Goal: Task Accomplishment & Management: Complete application form

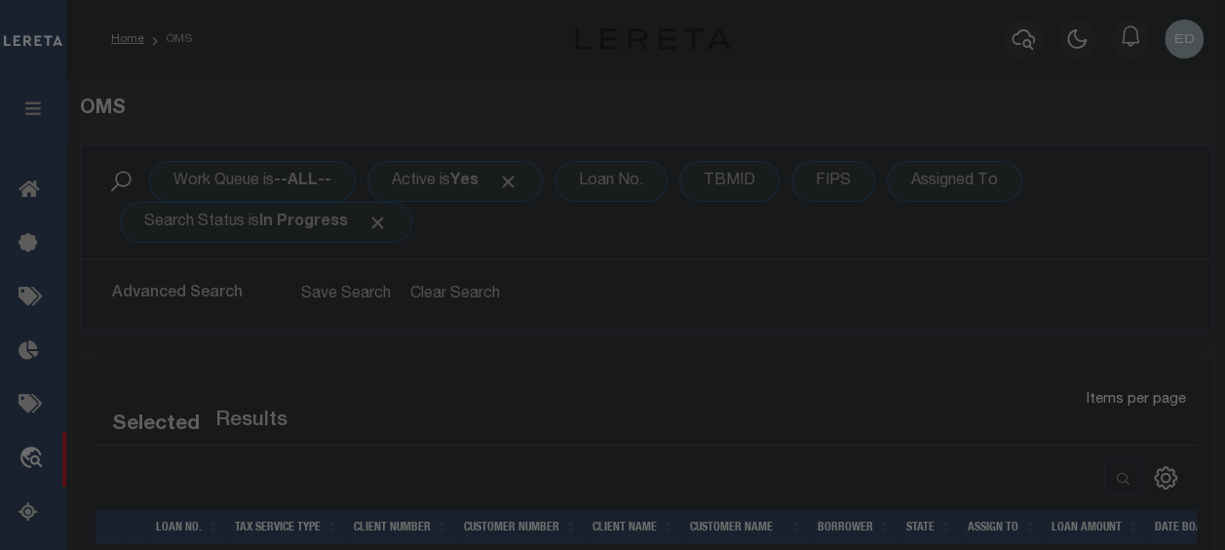
select select "200"
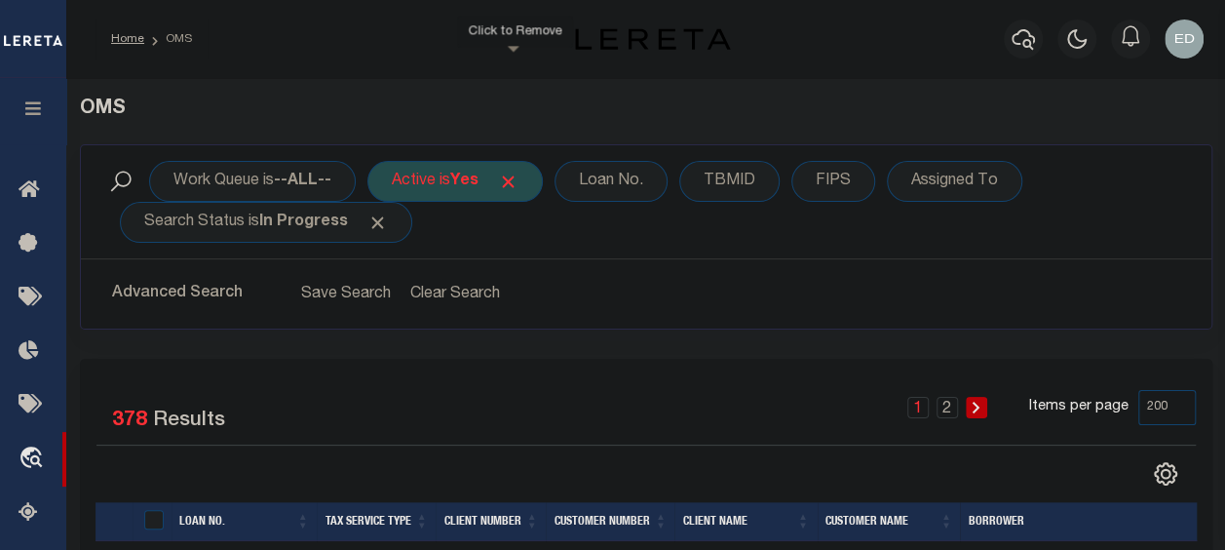
click at [519, 182] on span "Click to Remove" at bounding box center [508, 182] width 20 height 20
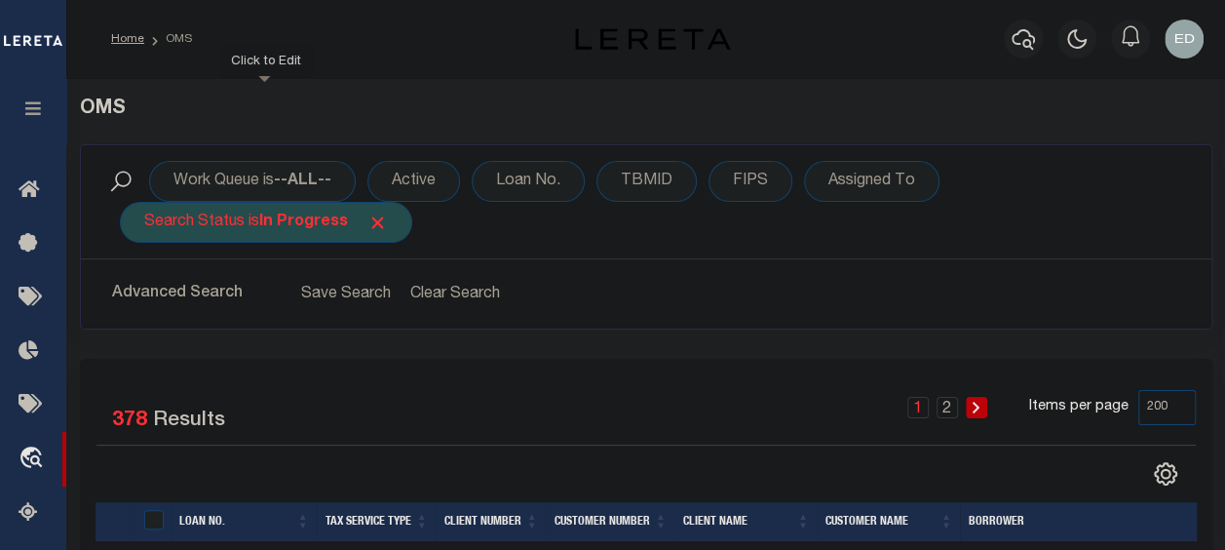
click at [386, 218] on span "Click to Remove" at bounding box center [377, 222] width 20 height 20
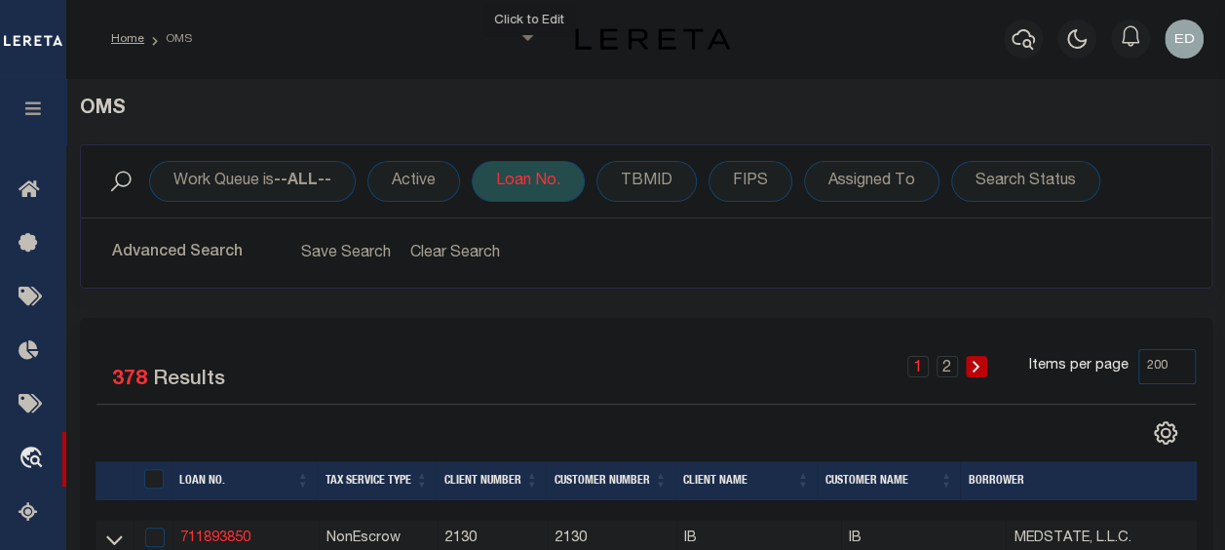
click at [530, 189] on div "Loan No." at bounding box center [528, 181] width 113 height 41
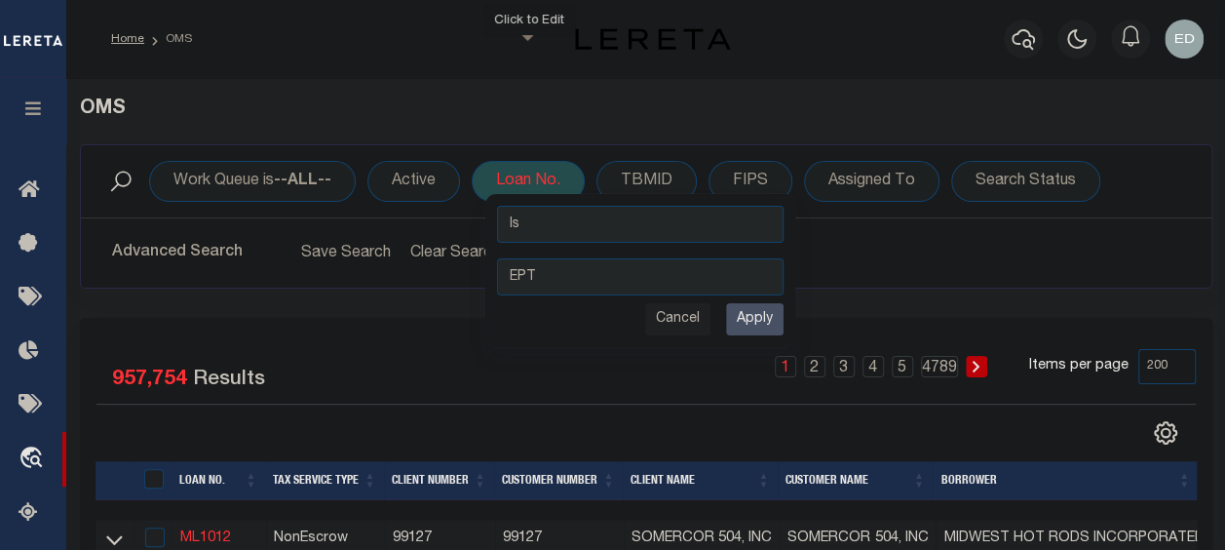
click at [528, 278] on input "EPT" at bounding box center [640, 276] width 287 height 37
type input "EP-T"
click at [627, 237] on select "Is Contains" at bounding box center [640, 224] width 287 height 37
select select "c"
click at [497, 206] on select "Is Contains" at bounding box center [640, 224] width 287 height 37
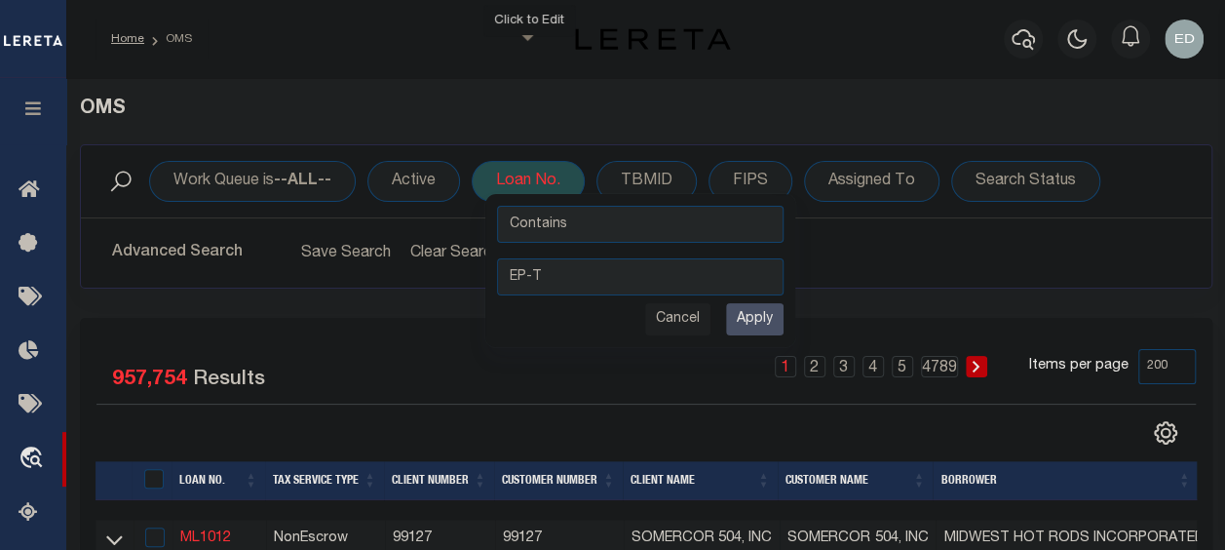
click at [763, 314] on input "Apply" at bounding box center [755, 319] width 58 height 32
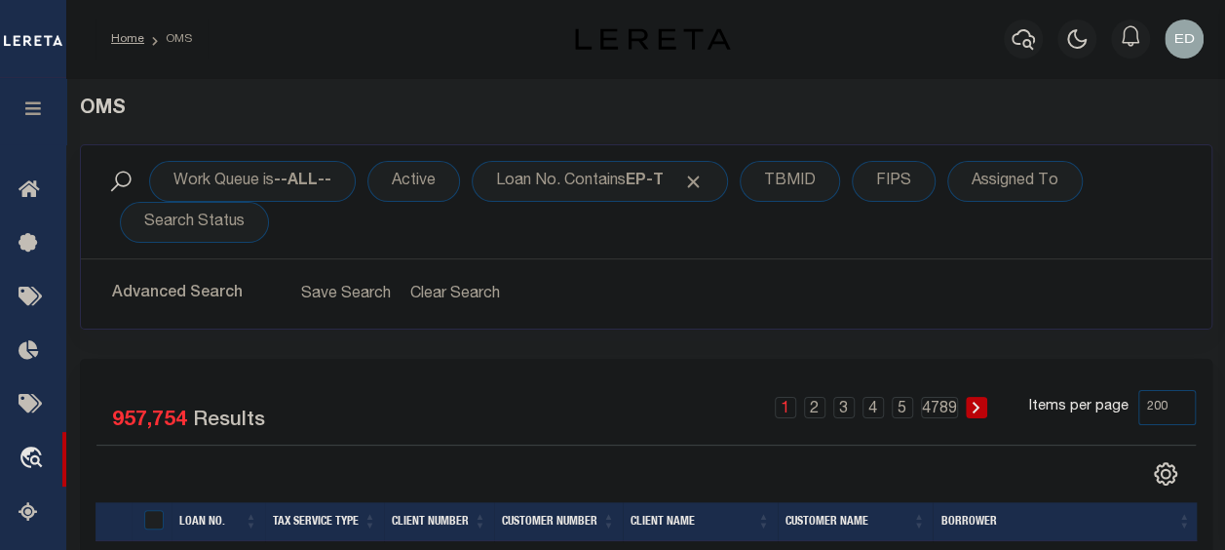
scroll to position [195, 0]
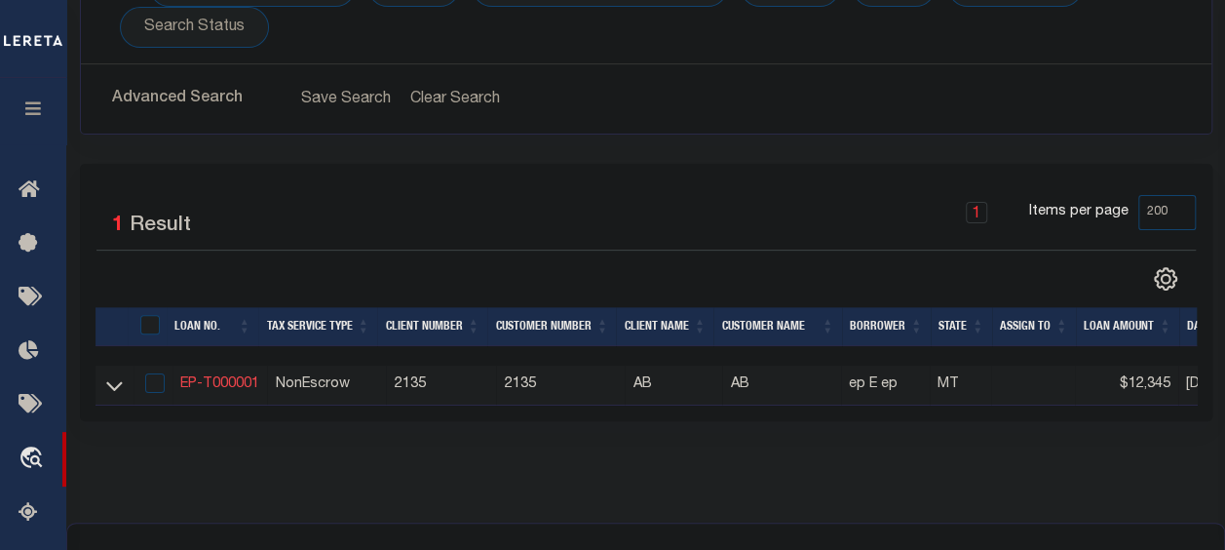
click at [242, 381] on link "EP-T000001" at bounding box center [219, 384] width 79 height 14
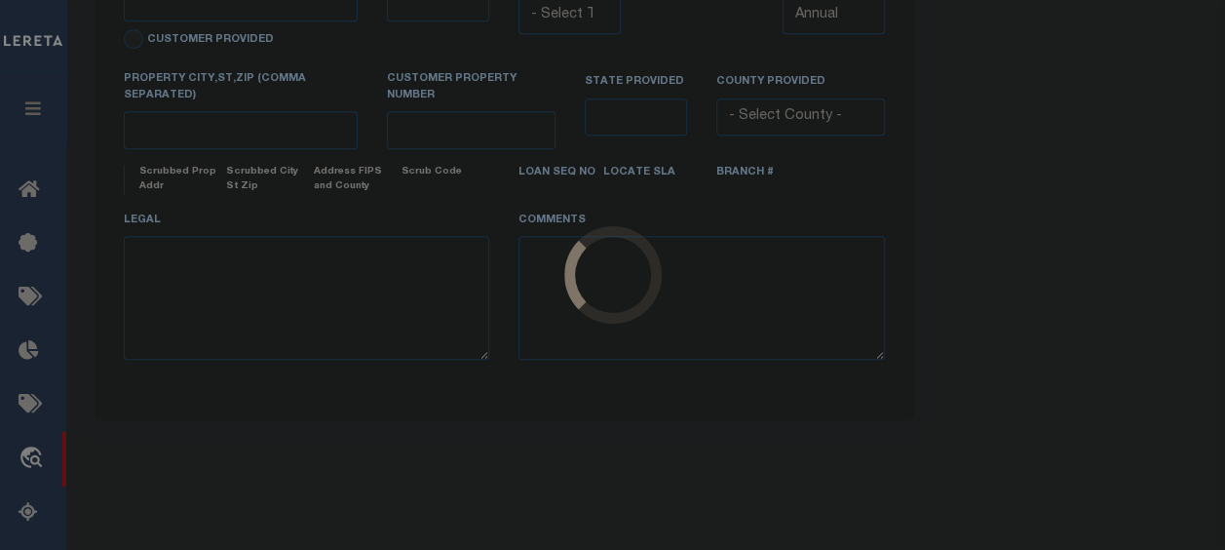
type input "EP-T000001"
type input "ep E ep"
select select
type input "[STREET_ADDRESS]"
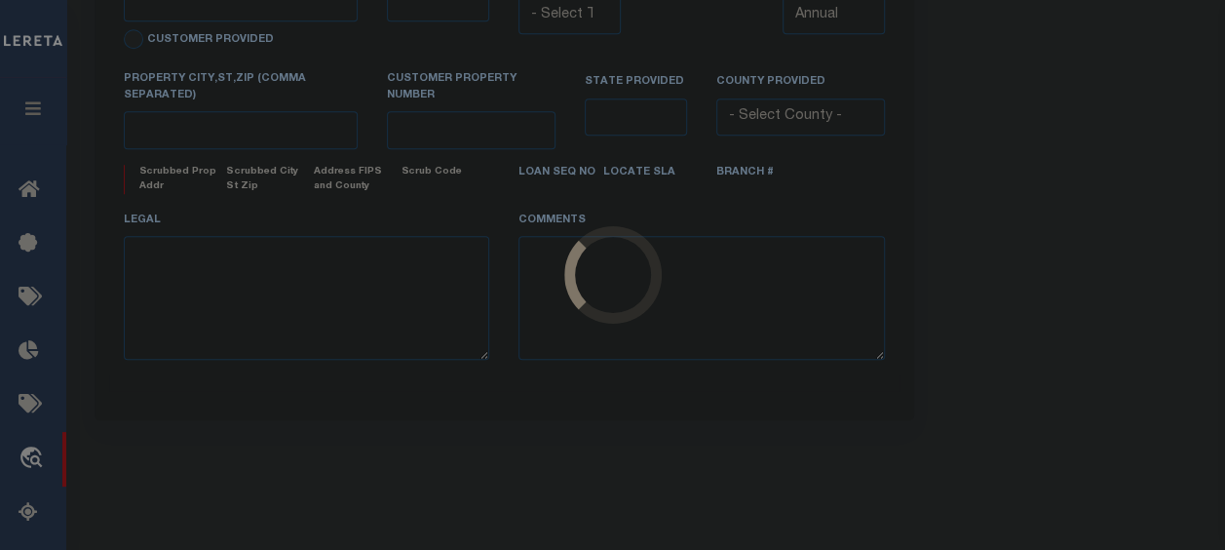
type input "[GEOGRAPHIC_DATA] NC 27405-7605"
type input "[DATE]"
select select "10"
select select "NonEscrow"
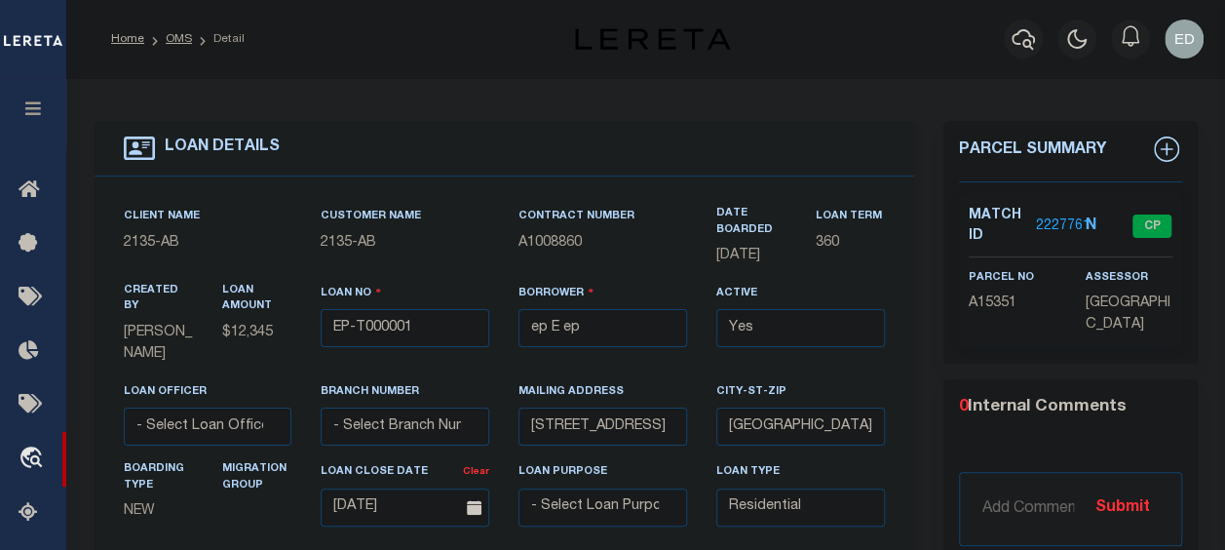
type input "[STREET_ADDRESS]"
select select
type input "BILLINGS MT 59101-1731"
type input "MT"
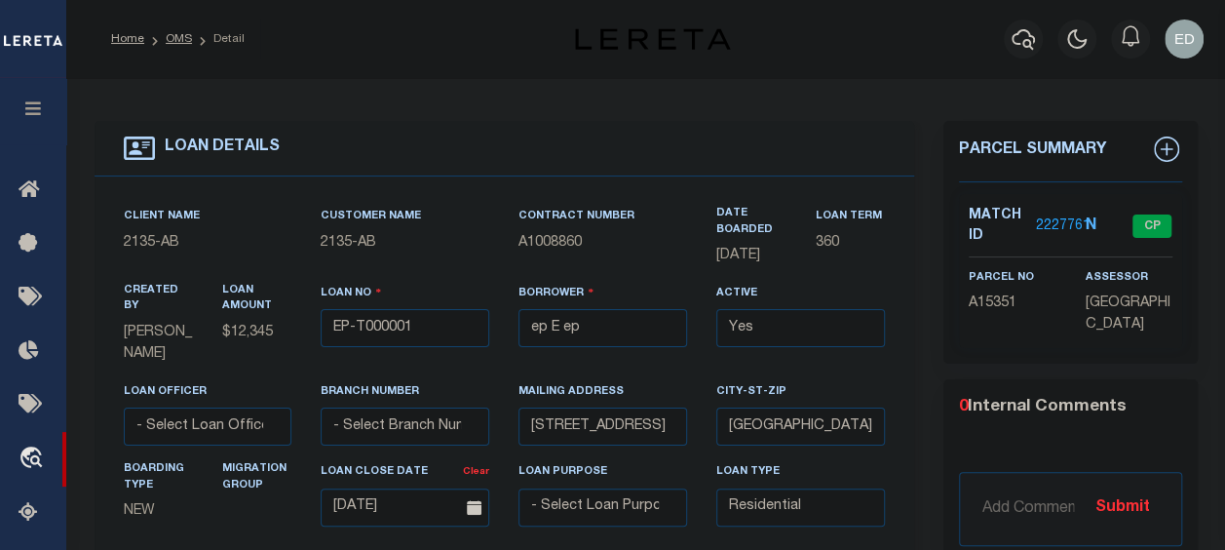
drag, startPoint x: 505, startPoint y: 147, endPoint x: 491, endPoint y: 173, distance: 29.6
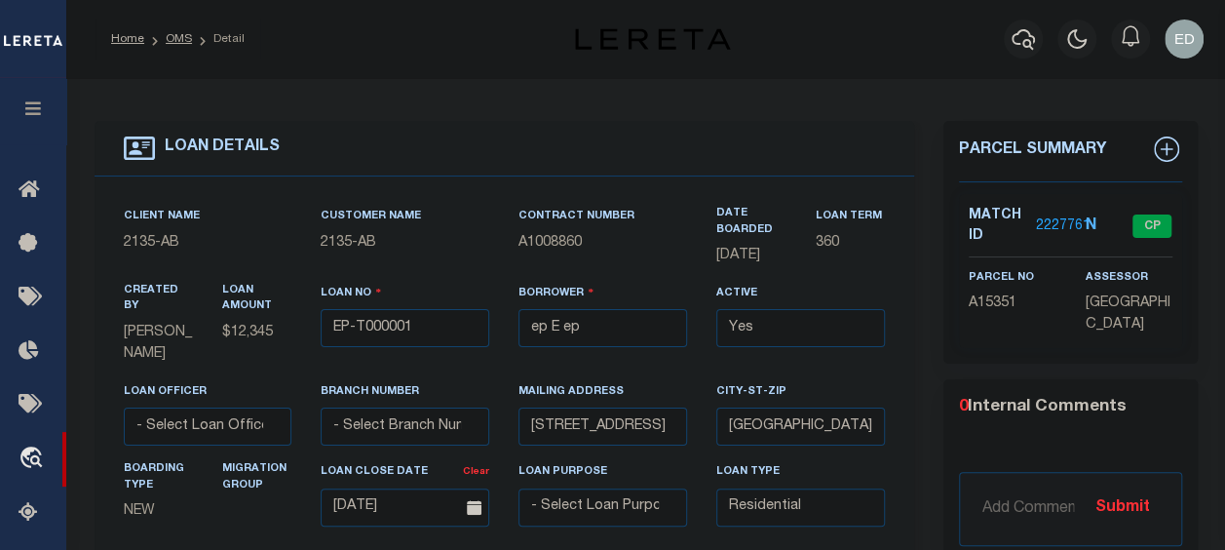
click at [505, 147] on div "LOAN DETAILS" at bounding box center [505, 149] width 821 height 56
click at [491, 185] on div "Client Name 2135 - AB Customer Name 2135 - AB Contract Number A1008860 360" at bounding box center [505, 373] width 821 height 395
click at [495, 177] on div "Client Name 2135 - AB Customer Name 2135 - AB Contract Number A1008860 360" at bounding box center [505, 373] width 821 height 395
click at [501, 187] on div "Client Name 2135 - AB Customer Name 2135 - AB Contract Number A1008860 360" at bounding box center [505, 373] width 821 height 395
click at [502, 173] on div "LOAN DETAILS" at bounding box center [505, 149] width 821 height 56
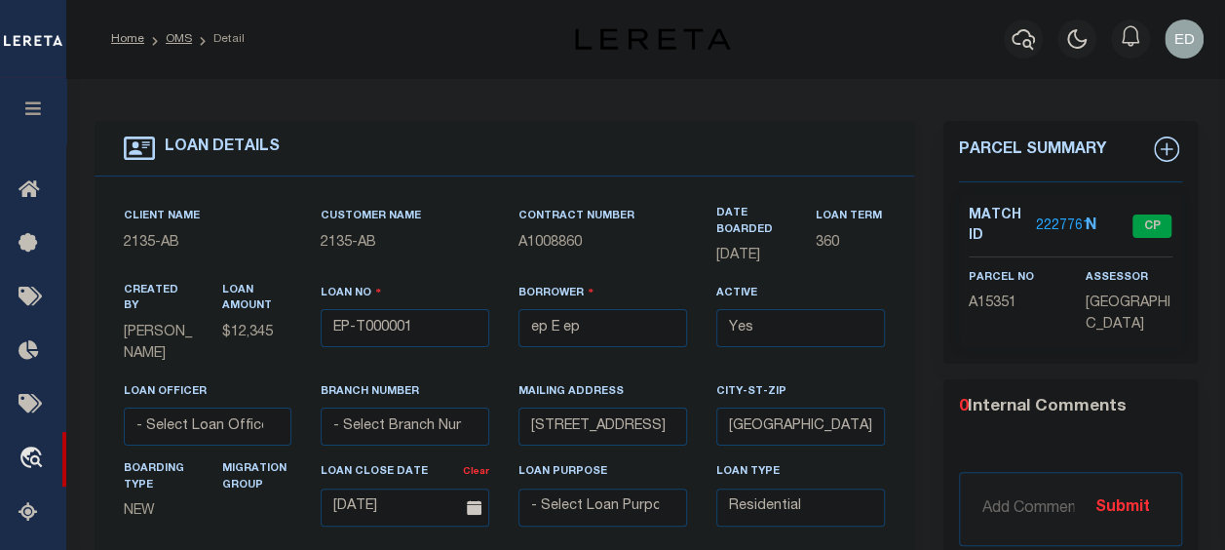
click at [510, 199] on div "Client Name 2135 - AB Customer Name 2135 - AB Contract Number A1008860 360" at bounding box center [505, 373] width 821 height 395
click at [511, 191] on div "Client Name 2135 - AB Customer Name 2135 - AB Contract Number A1008860 360" at bounding box center [505, 373] width 821 height 395
click at [503, 191] on div "Client Name 2135 - AB Customer Name 2135 - AB Contract Number A1008860 360" at bounding box center [505, 373] width 821 height 395
click at [501, 191] on div "Client Name 2135 - AB Customer Name 2135 - AB Contract Number A1008860 360" at bounding box center [505, 373] width 821 height 395
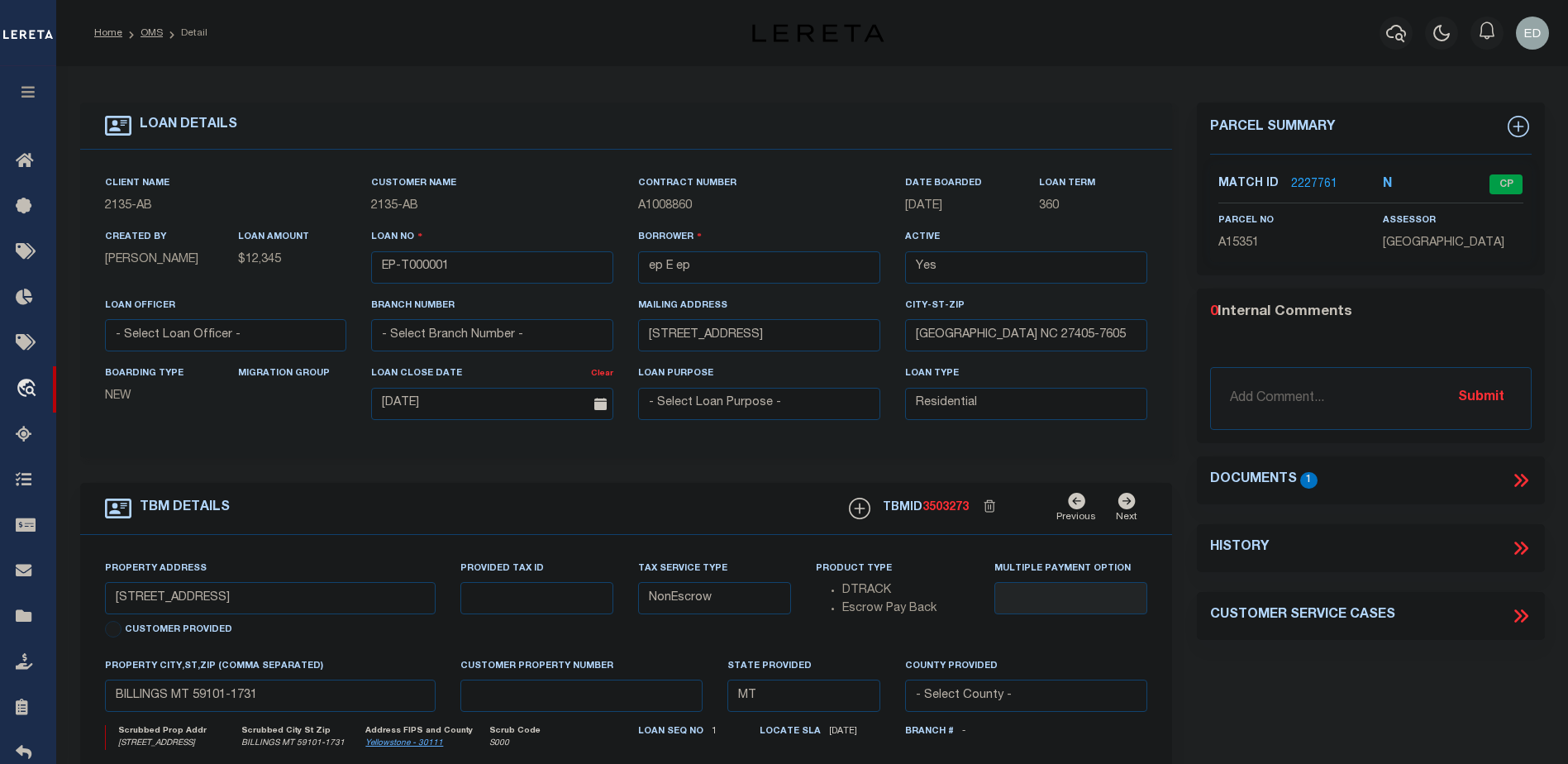
click at [1038, 466] on icon at bounding box center [1521, 480] width 21 height 21
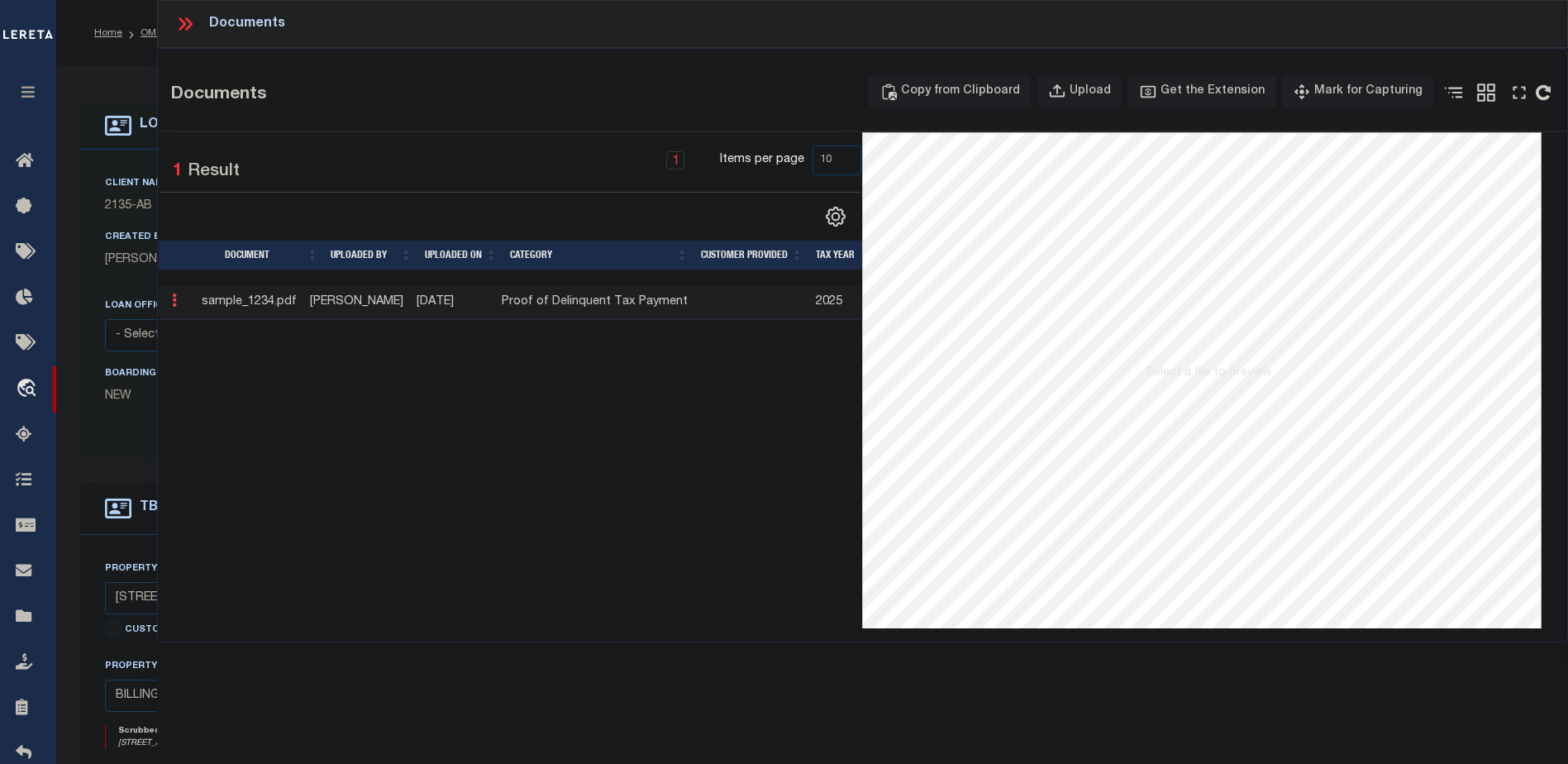
click at [176, 306] on icon at bounding box center [175, 300] width 5 height 14
click at [174, 303] on icon at bounding box center [175, 300] width 5 height 14
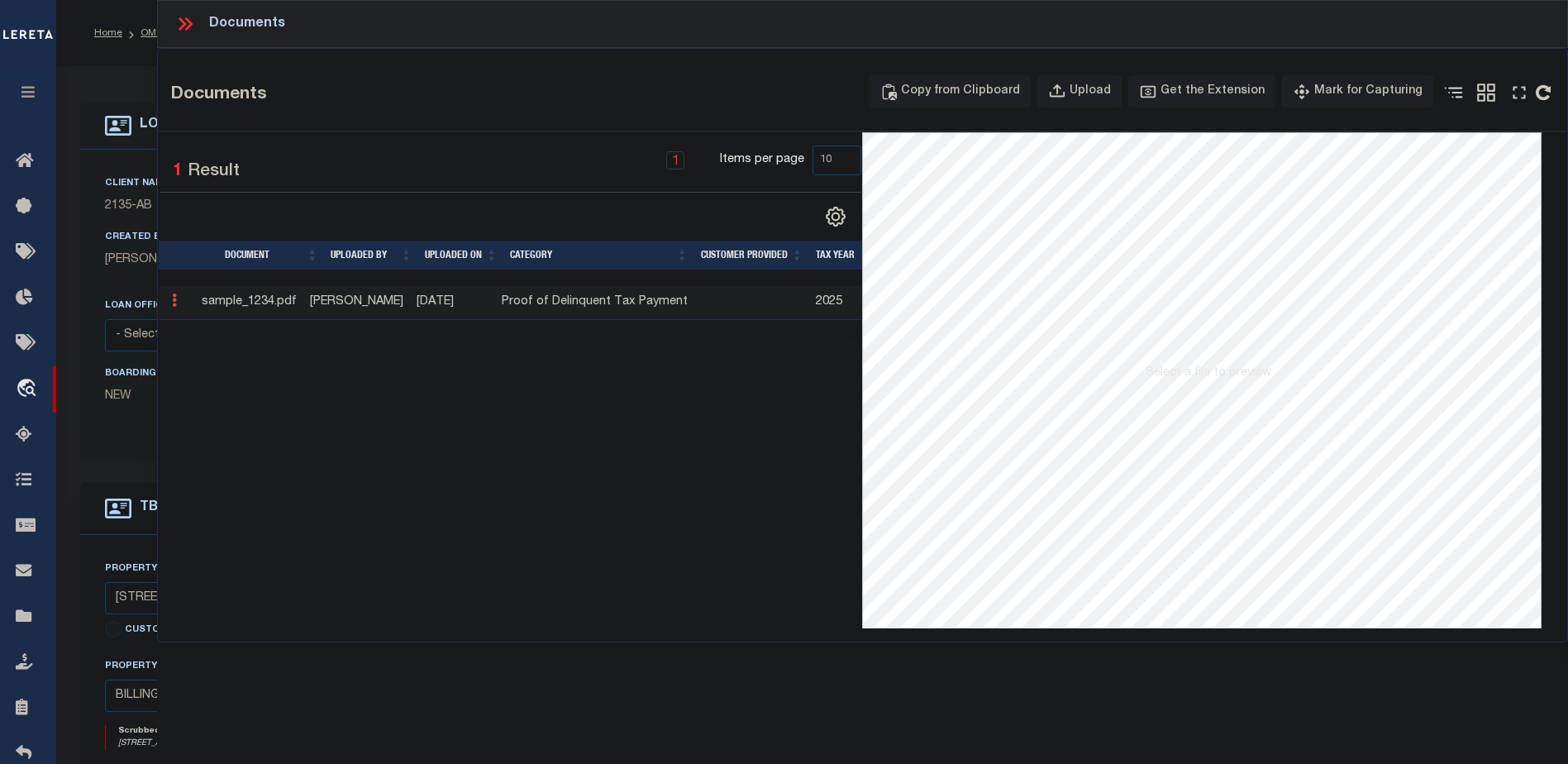
click at [174, 303] on icon at bounding box center [175, 300] width 5 height 14
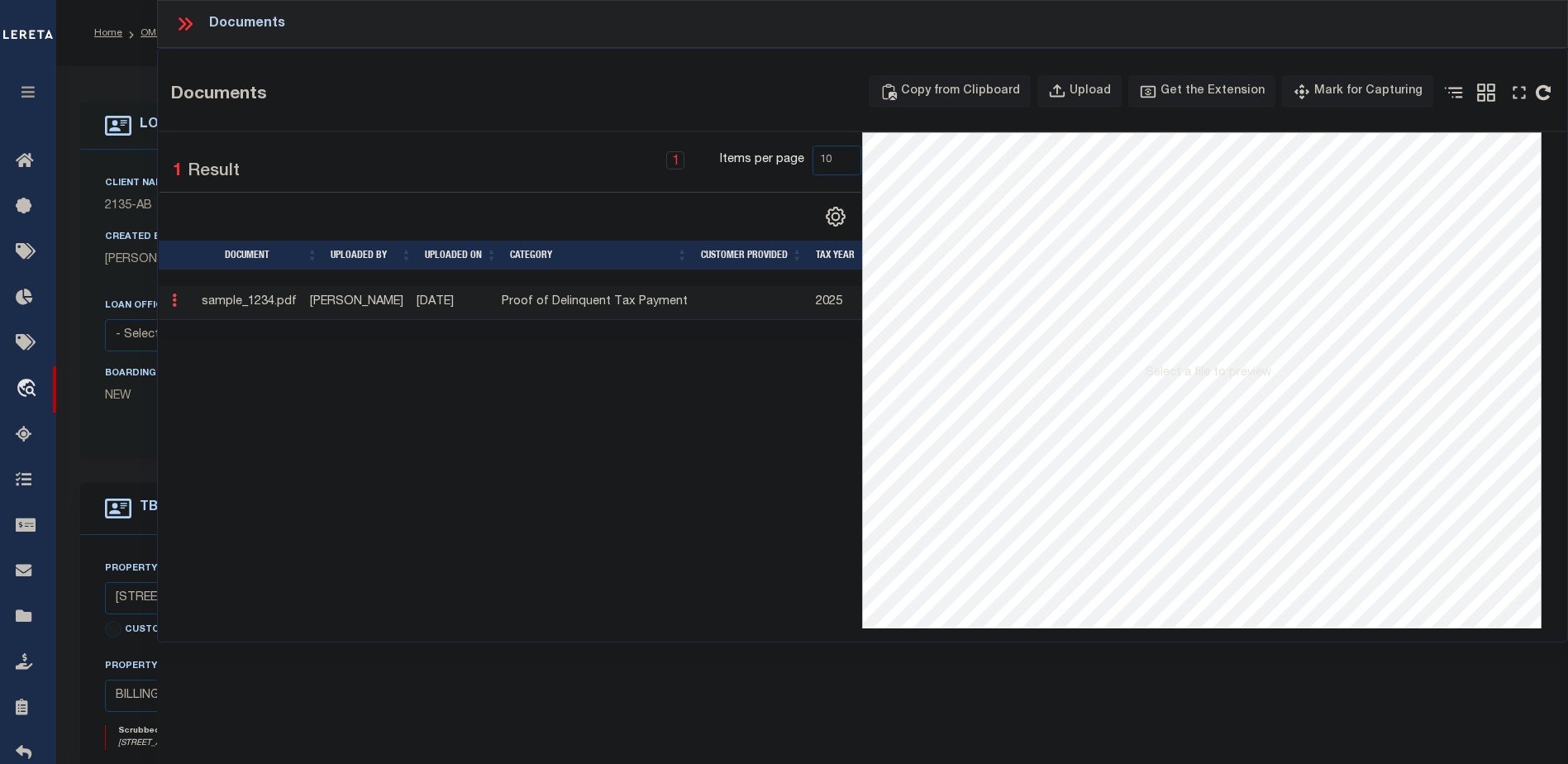
click at [174, 298] on icon at bounding box center [175, 300] width 5 height 14
click at [174, 304] on icon at bounding box center [175, 300] width 5 height 14
click at [168, 294] on div at bounding box center [173, 302] width 15 height 20
click at [174, 301] on icon at bounding box center [175, 297] width 5 height 14
click at [1038, 86] on div "Upload" at bounding box center [1090, 91] width 42 height 18
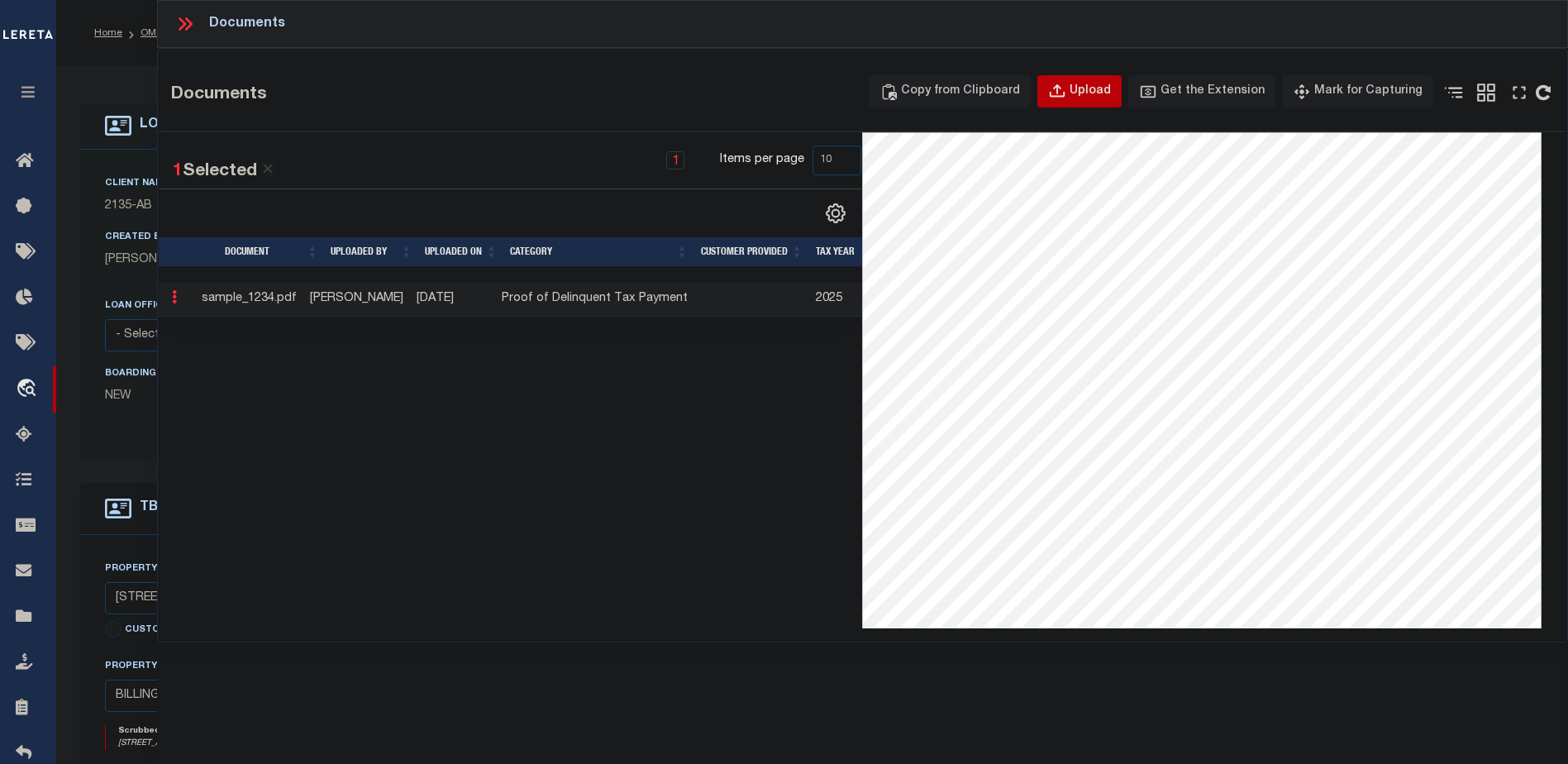
click at [1038, 86] on div "Upload" at bounding box center [1090, 91] width 42 height 18
click at [1038, 88] on div "Upload" at bounding box center [1090, 91] width 42 height 18
click at [1038, 90] on div "Upload" at bounding box center [1090, 91] width 42 height 18
